Goal: Transaction & Acquisition: Subscribe to service/newsletter

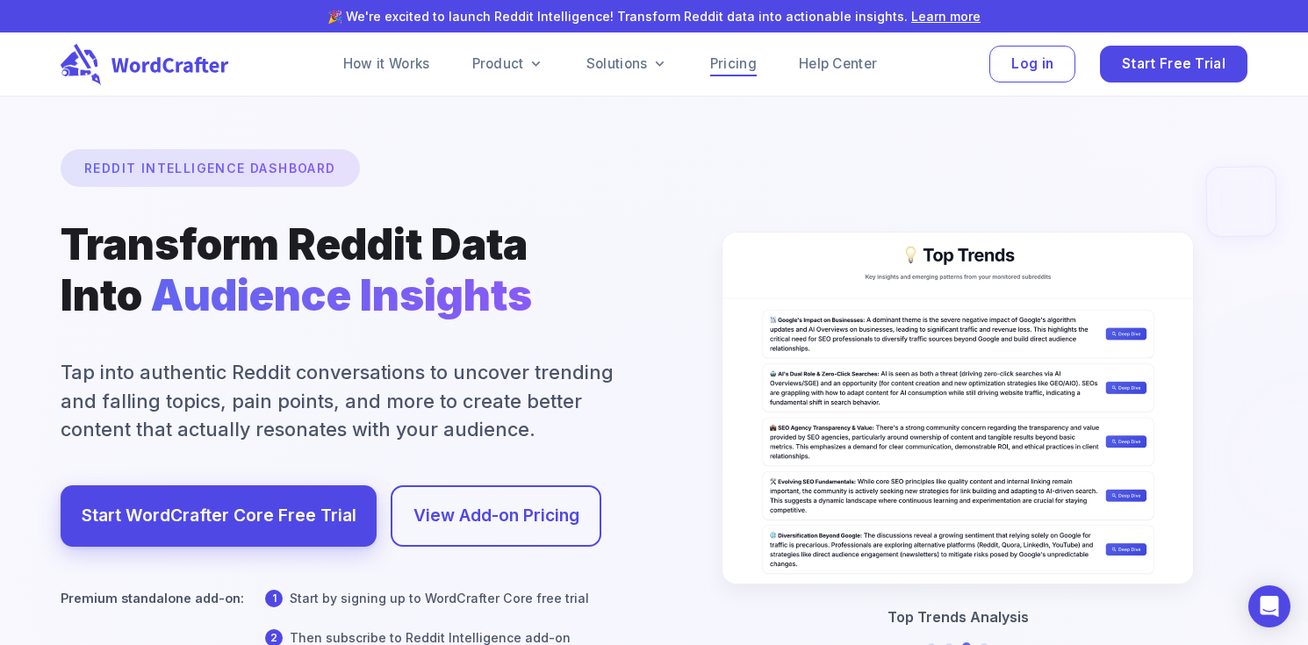
click at [743, 65] on link "Pricing" at bounding box center [733, 64] width 47 height 21
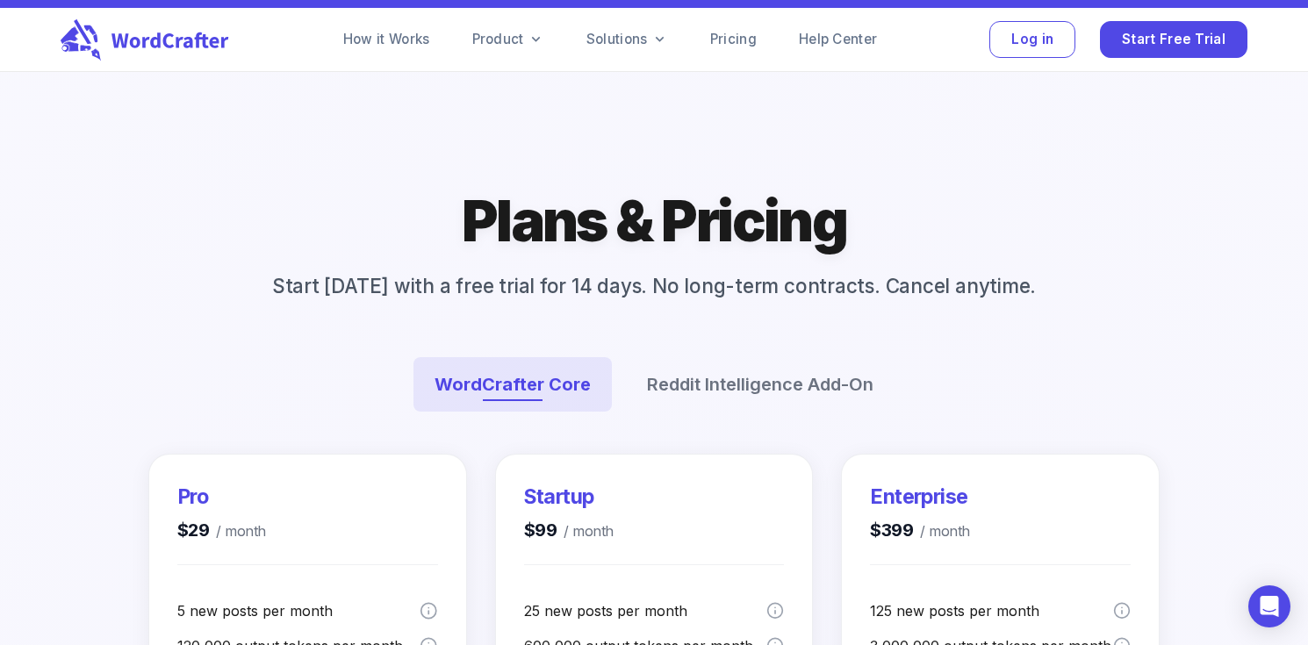
scroll to position [31, 0]
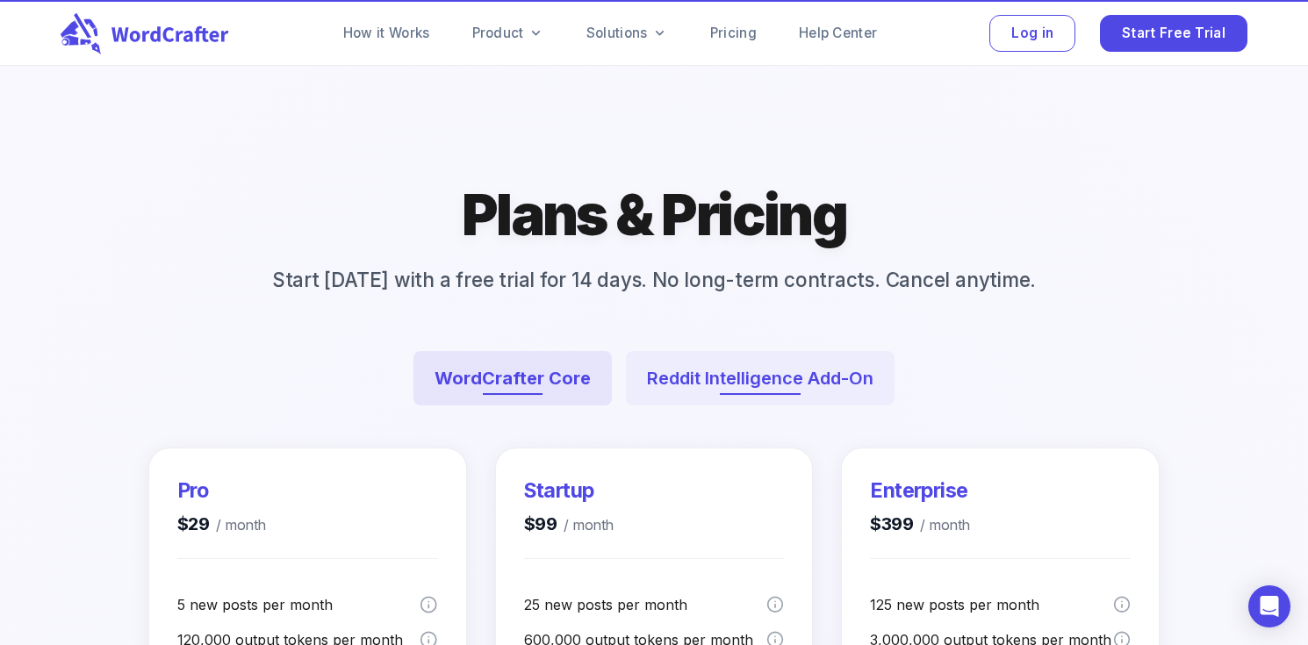
click at [740, 393] on button "Reddit Intelligence Add-On" at bounding box center [760, 378] width 269 height 54
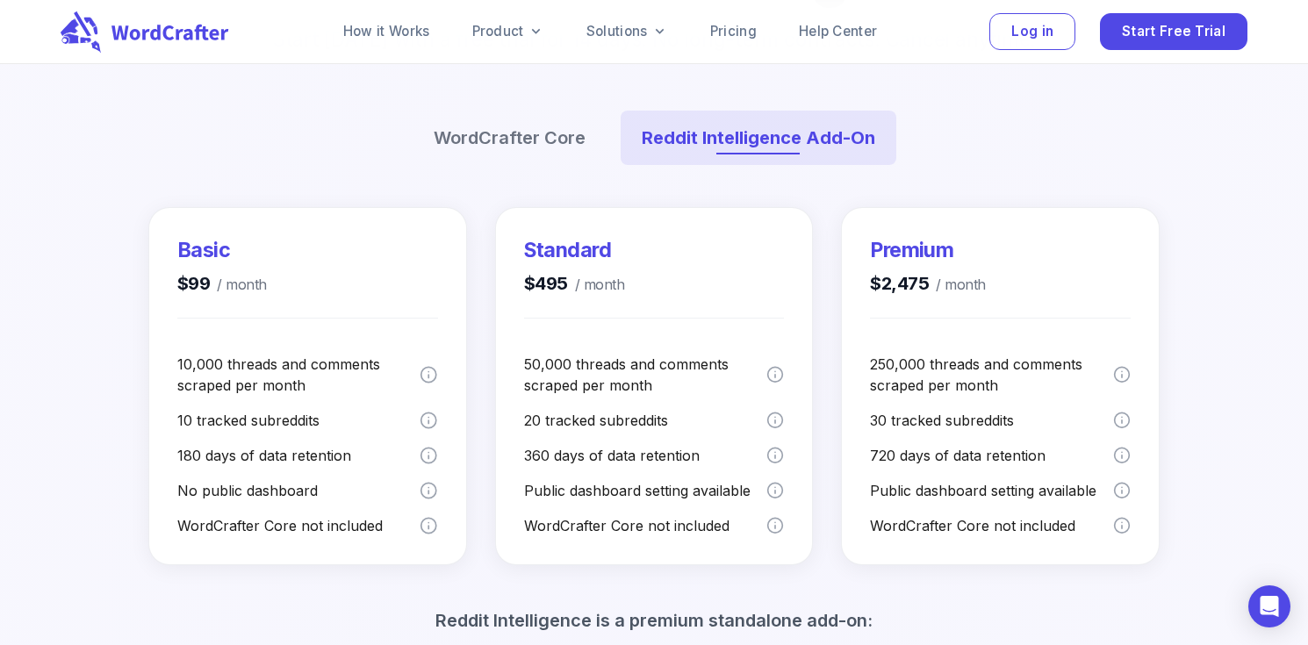
scroll to position [256, 0]
